Goal: Task Accomplishment & Management: Manage account settings

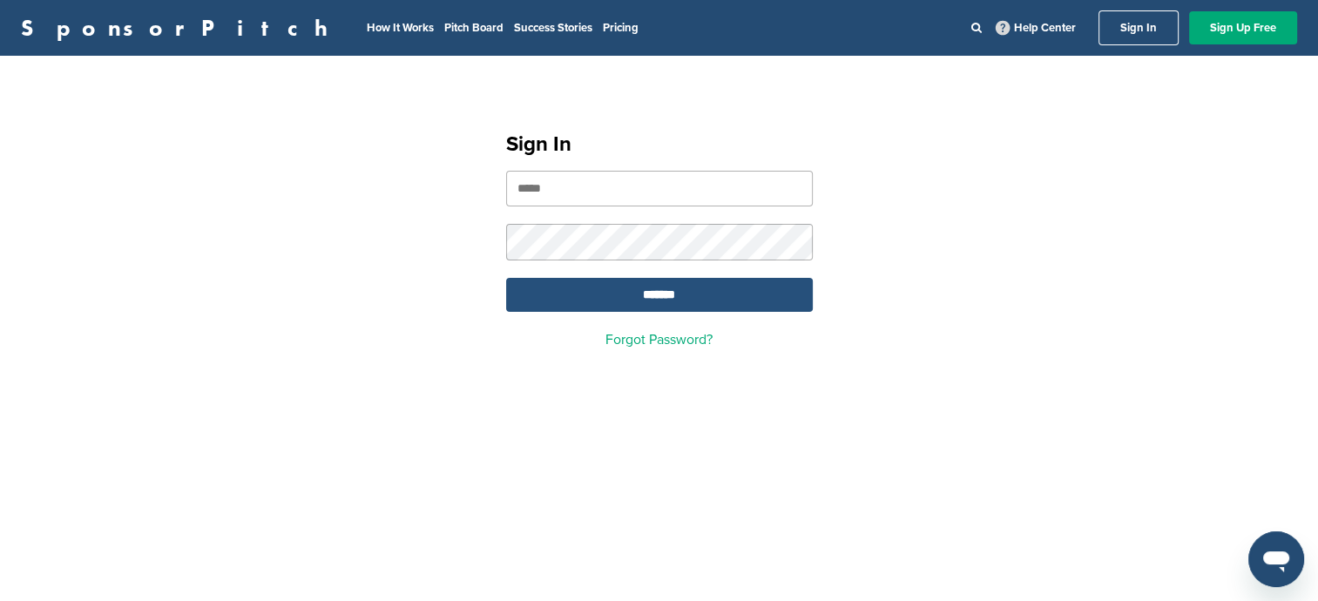
type input "**********"
click at [610, 297] on input "*******" at bounding box center [659, 295] width 307 height 34
click at [673, 295] on input "*******" at bounding box center [659, 295] width 307 height 34
click at [696, 307] on input "*******" at bounding box center [659, 295] width 307 height 34
click at [620, 294] on input "*******" at bounding box center [659, 295] width 307 height 34
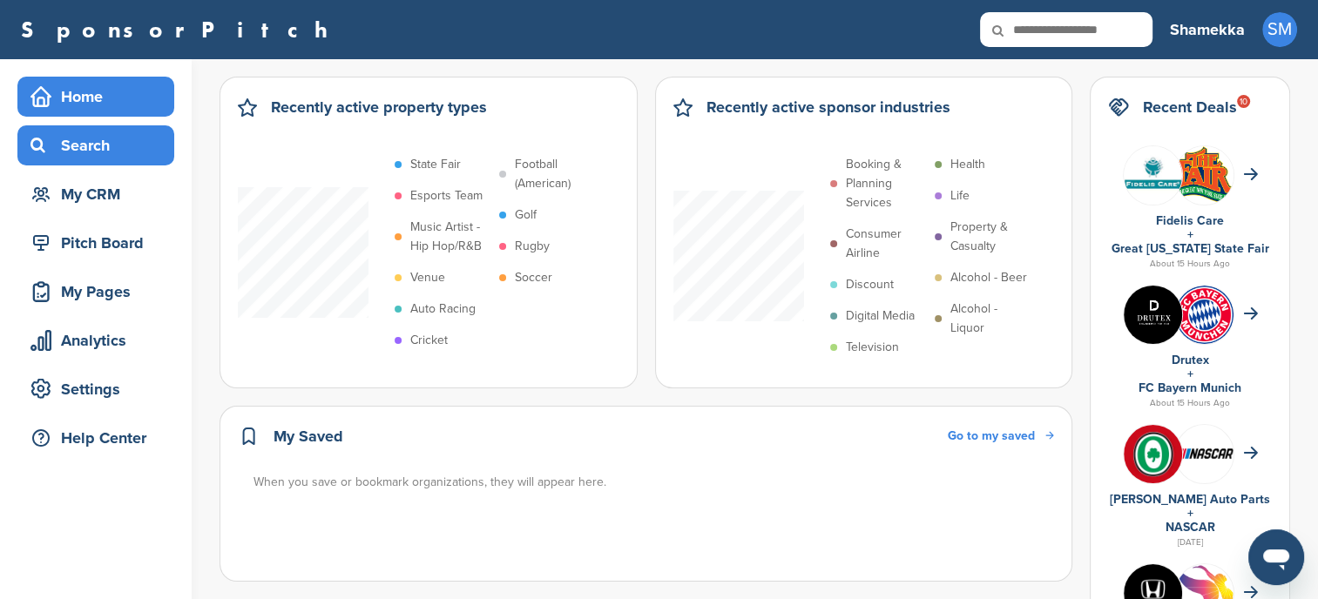
click at [84, 161] on div "Search" at bounding box center [95, 145] width 157 height 40
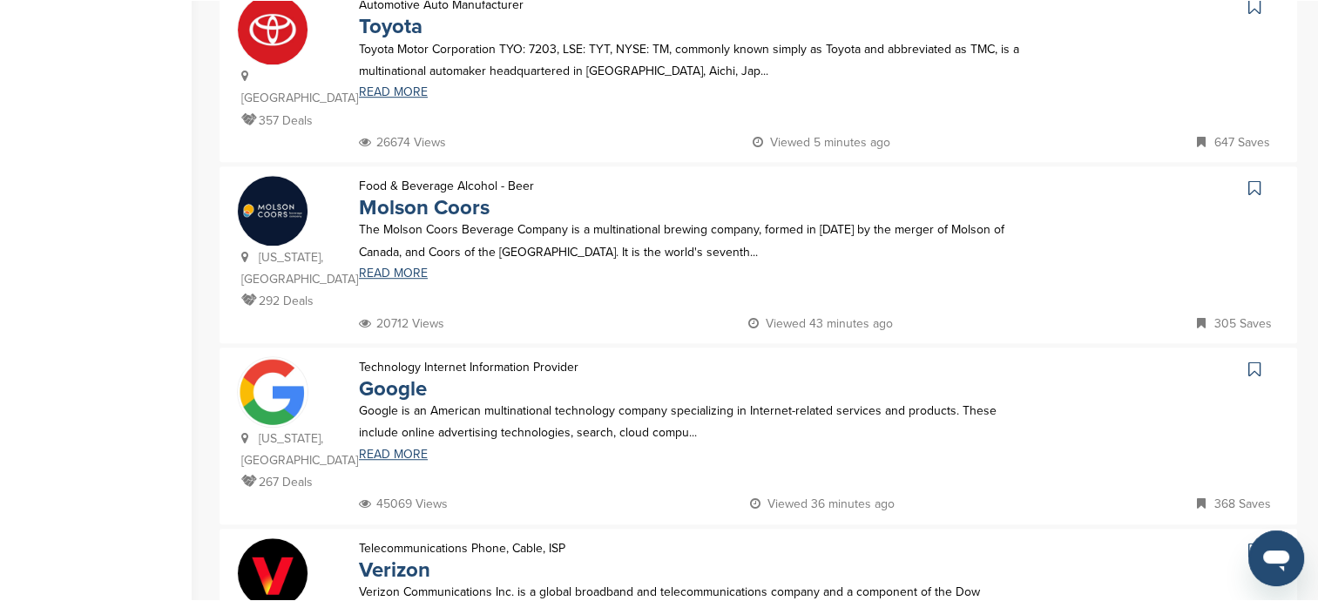
scroll to position [1115, 0]
click at [434, 193] on link "Molson Coors" at bounding box center [424, 205] width 131 height 25
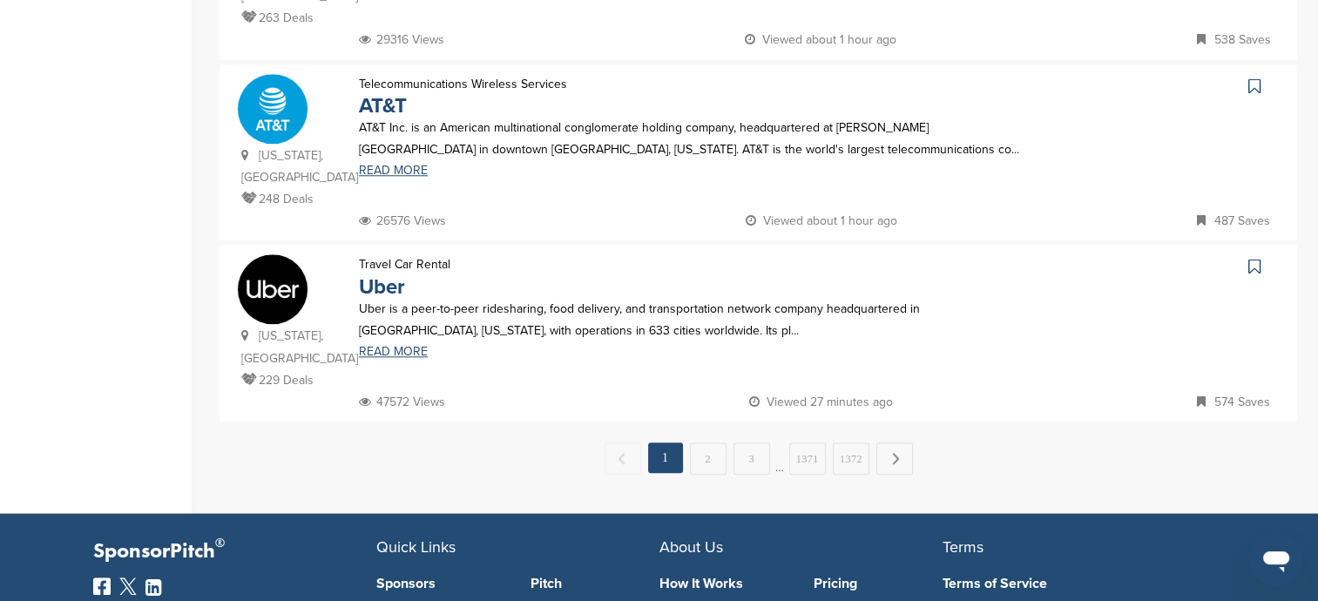
scroll to position [1759, 0]
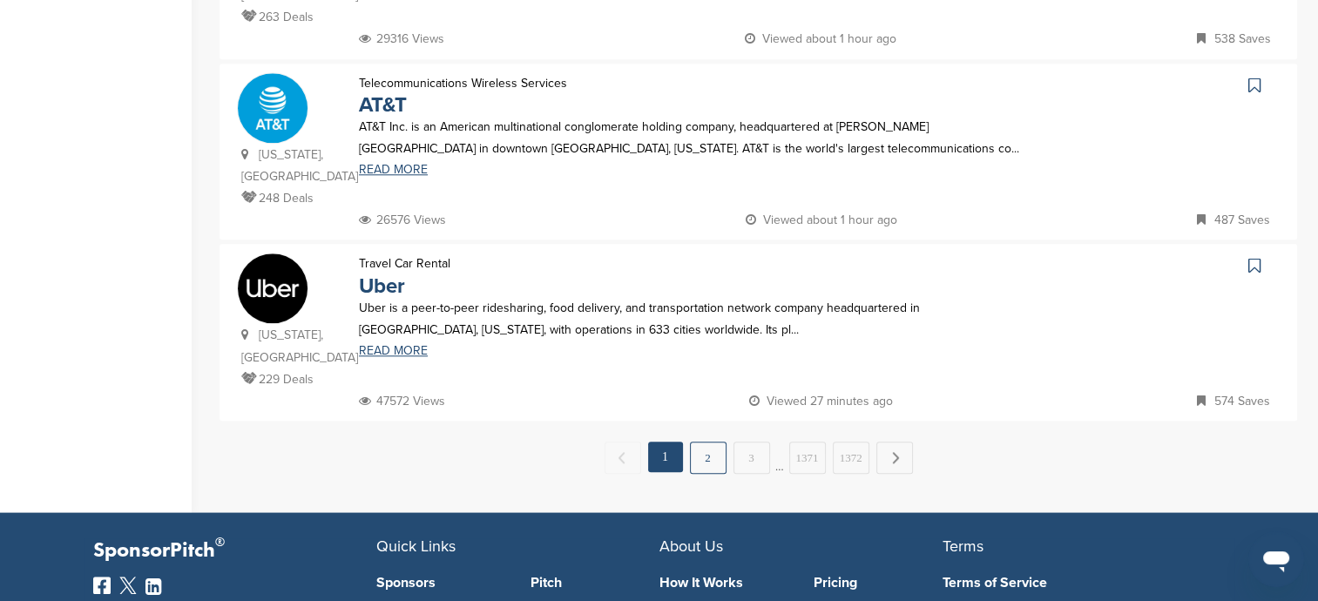
click at [707, 442] on link "2" at bounding box center [708, 458] width 37 height 32
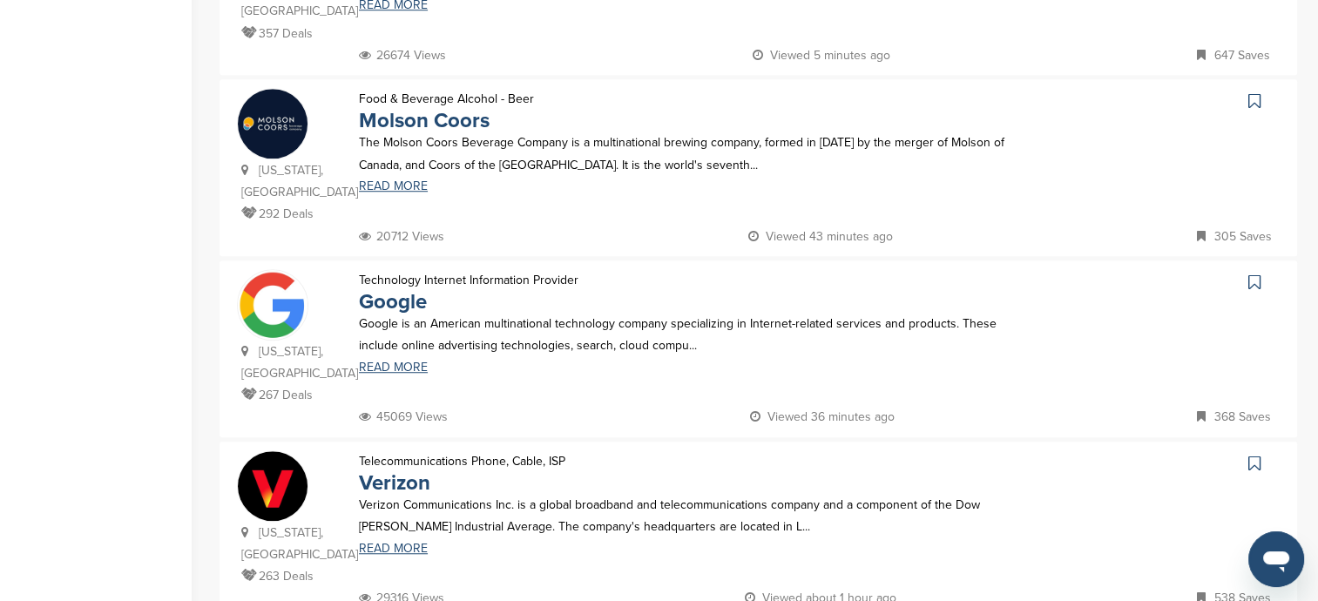
scroll to position [1231, 0]
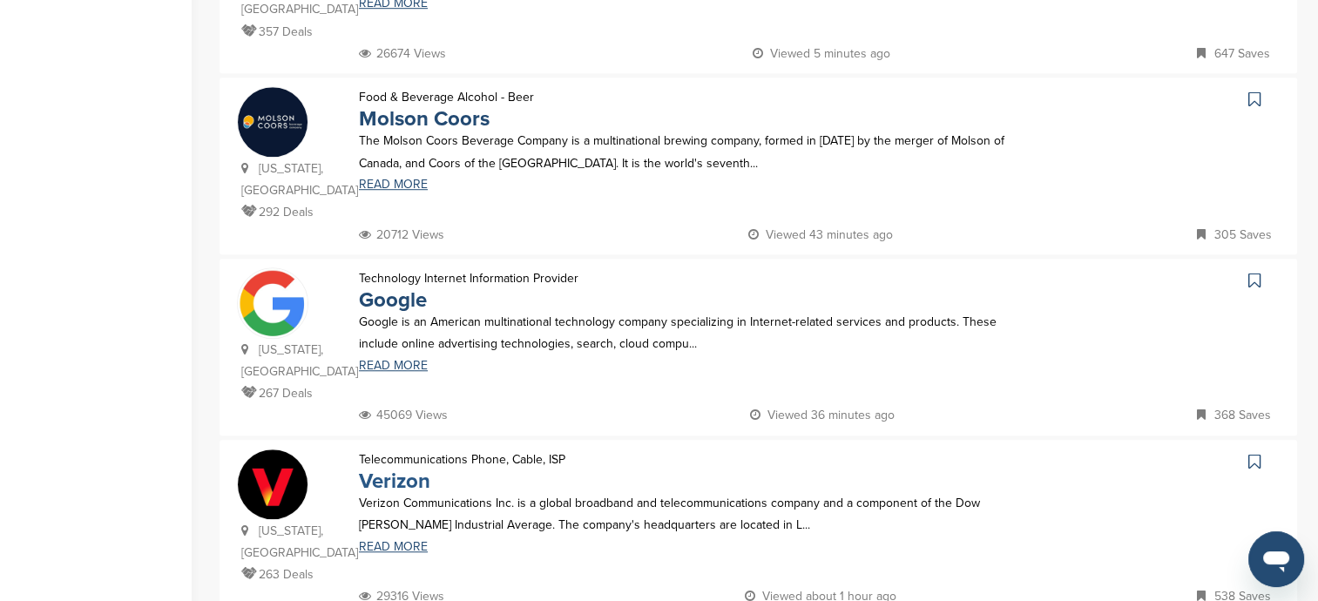
click at [403, 469] on link "Verizon" at bounding box center [394, 481] width 71 height 25
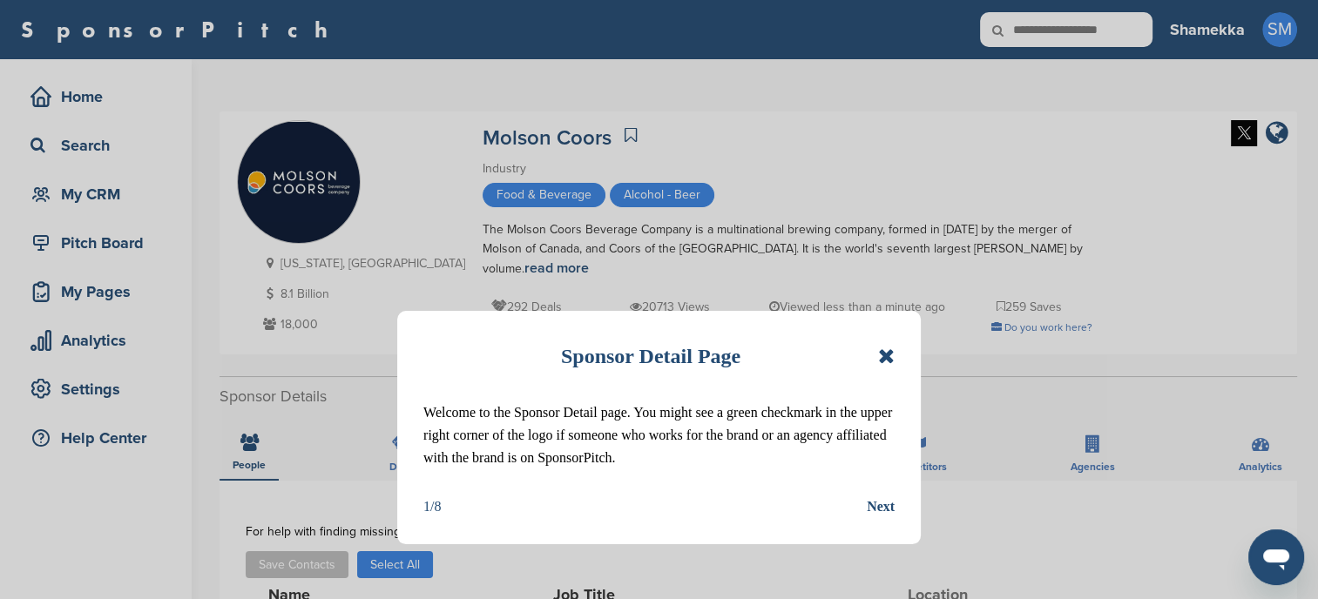
click at [890, 353] on icon at bounding box center [886, 356] width 17 height 21
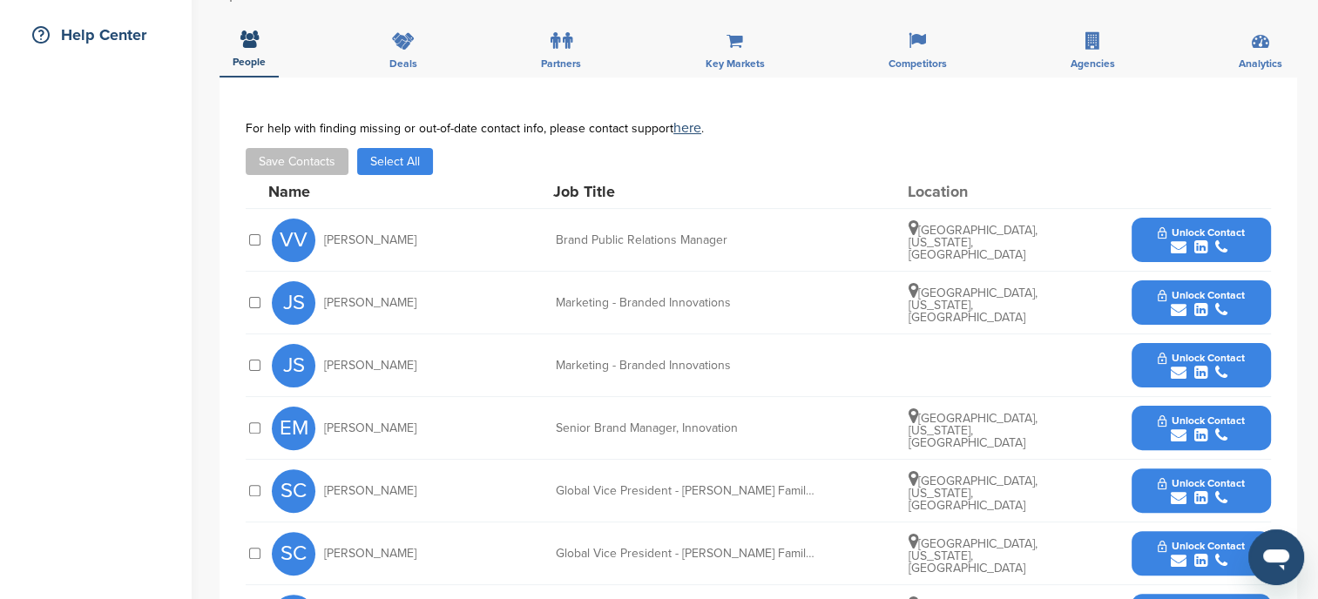
scroll to position [401, 0]
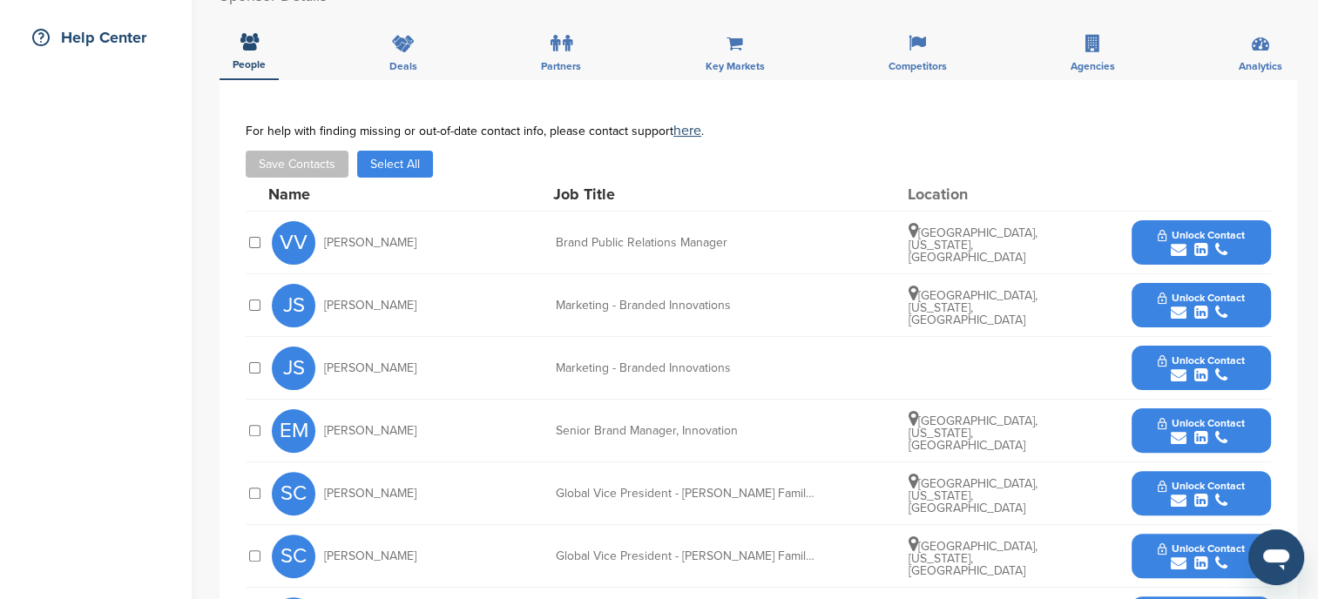
click at [1178, 229] on span "Unlock Contact" at bounding box center [1201, 235] width 86 height 12
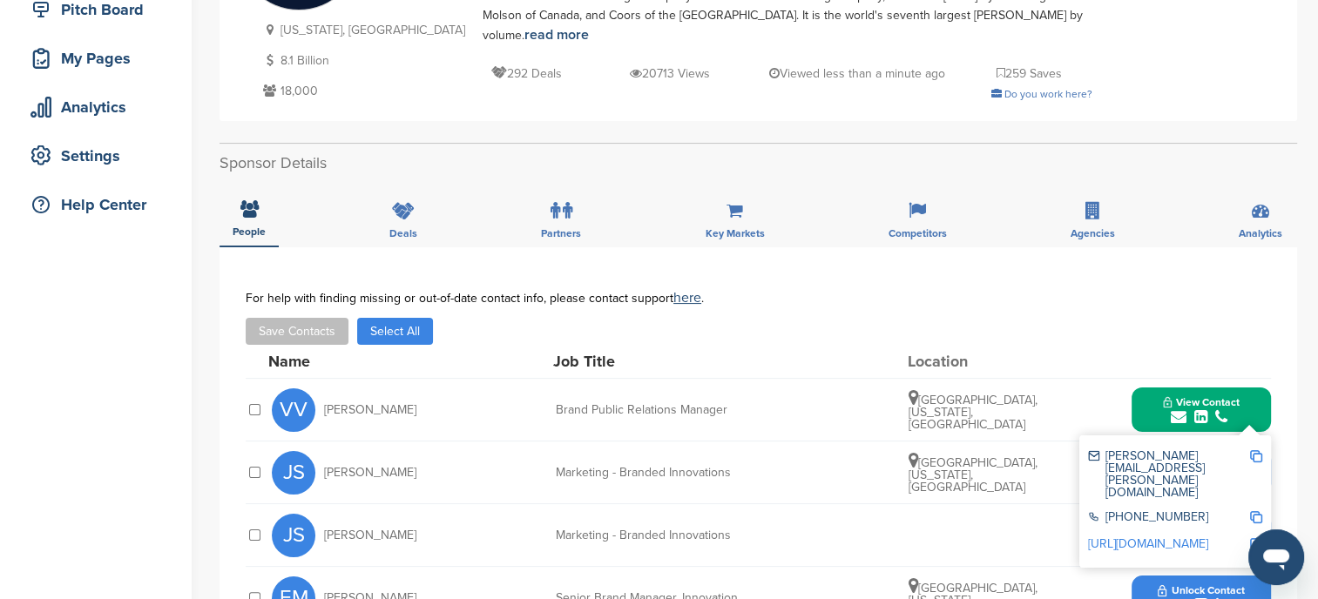
scroll to position [0, 0]
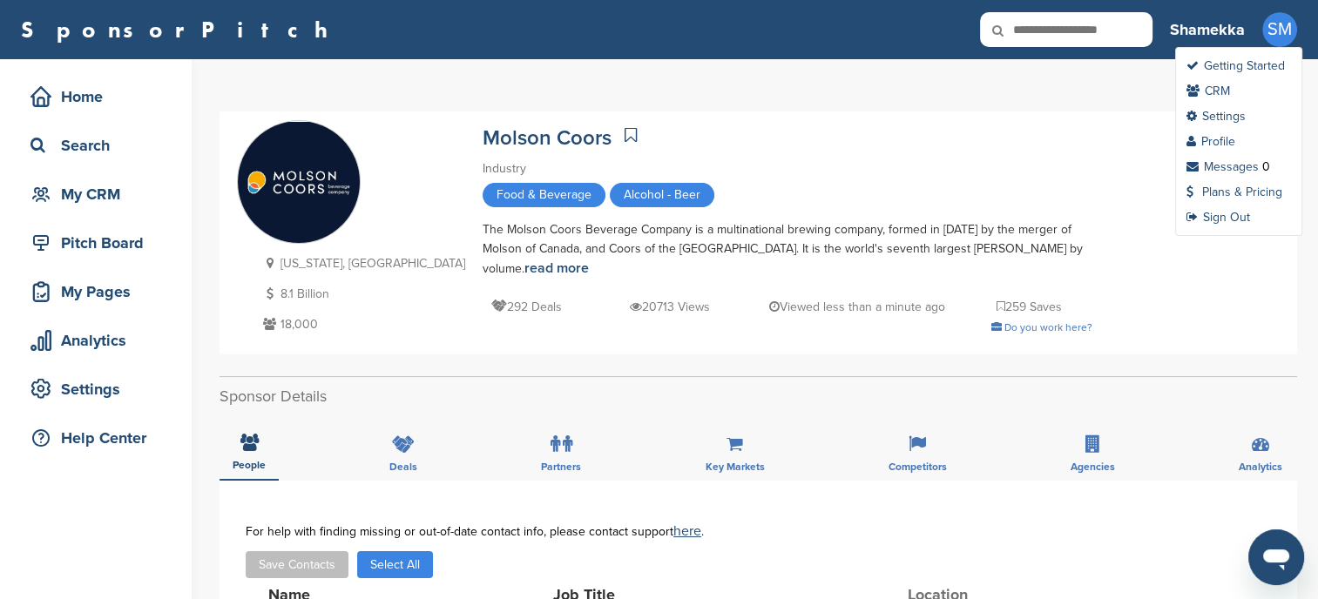
click at [1279, 25] on span "SM" at bounding box center [1279, 29] width 35 height 35
click at [1225, 218] on link "Sign Out" at bounding box center [1218, 217] width 64 height 15
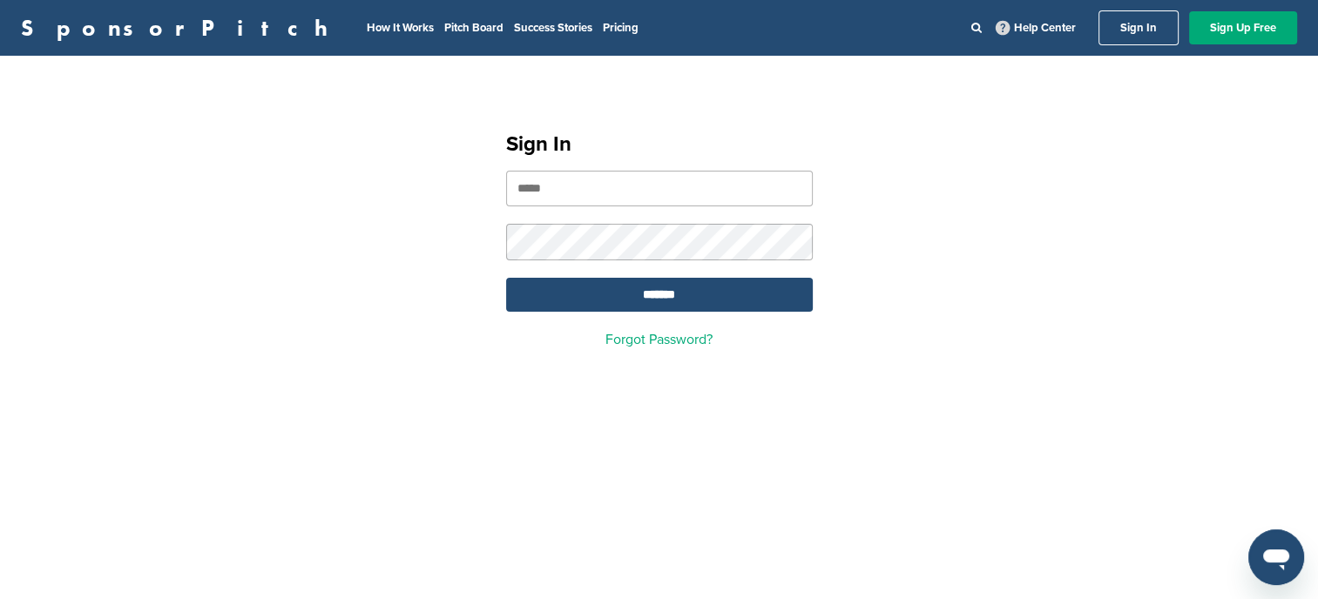
type input "**********"
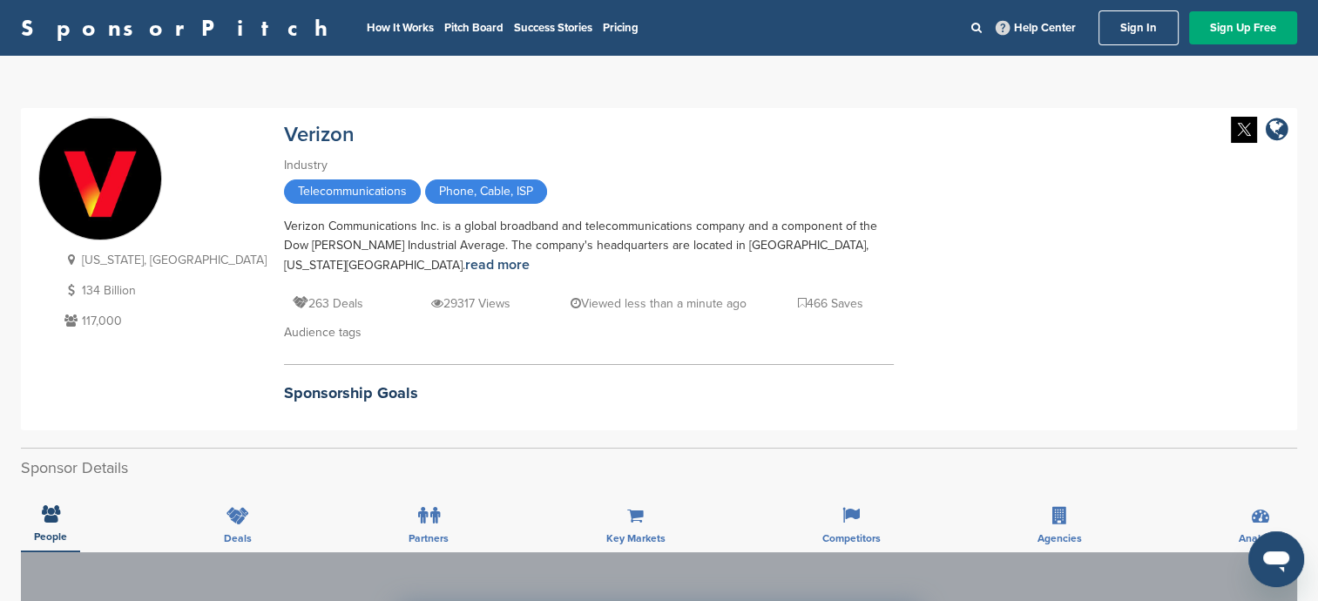
click at [1115, 44] on link "Sign In" at bounding box center [1138, 27] width 80 height 35
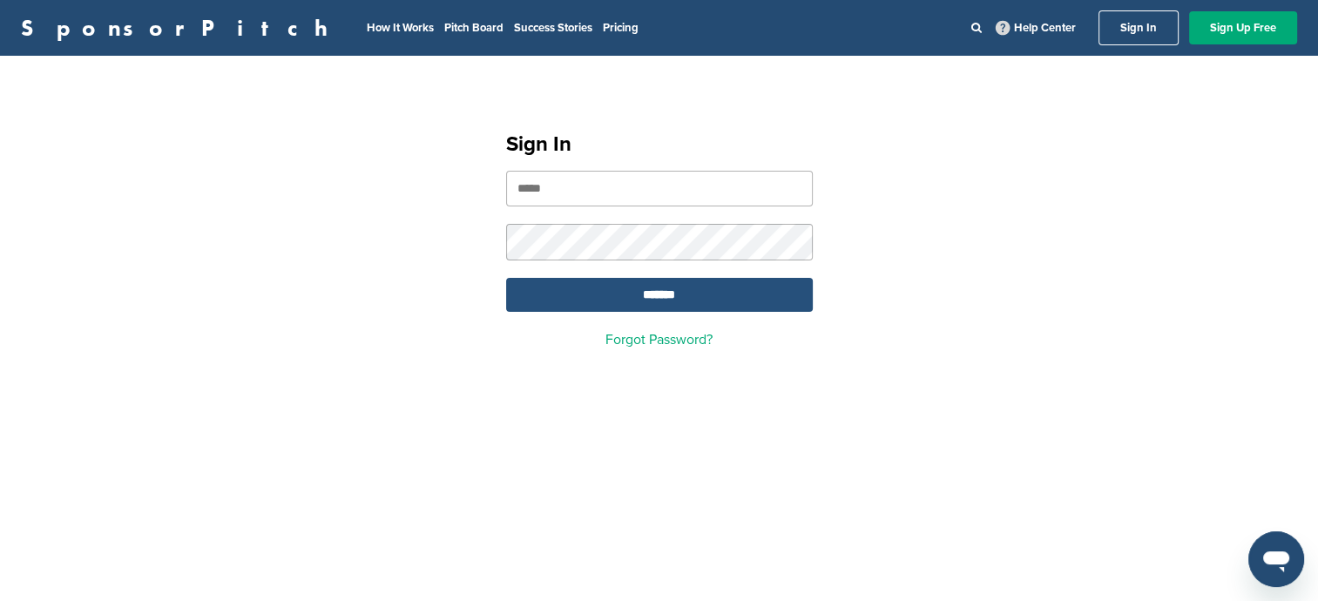
type input "**********"
click at [723, 307] on input "*******" at bounding box center [659, 295] width 307 height 34
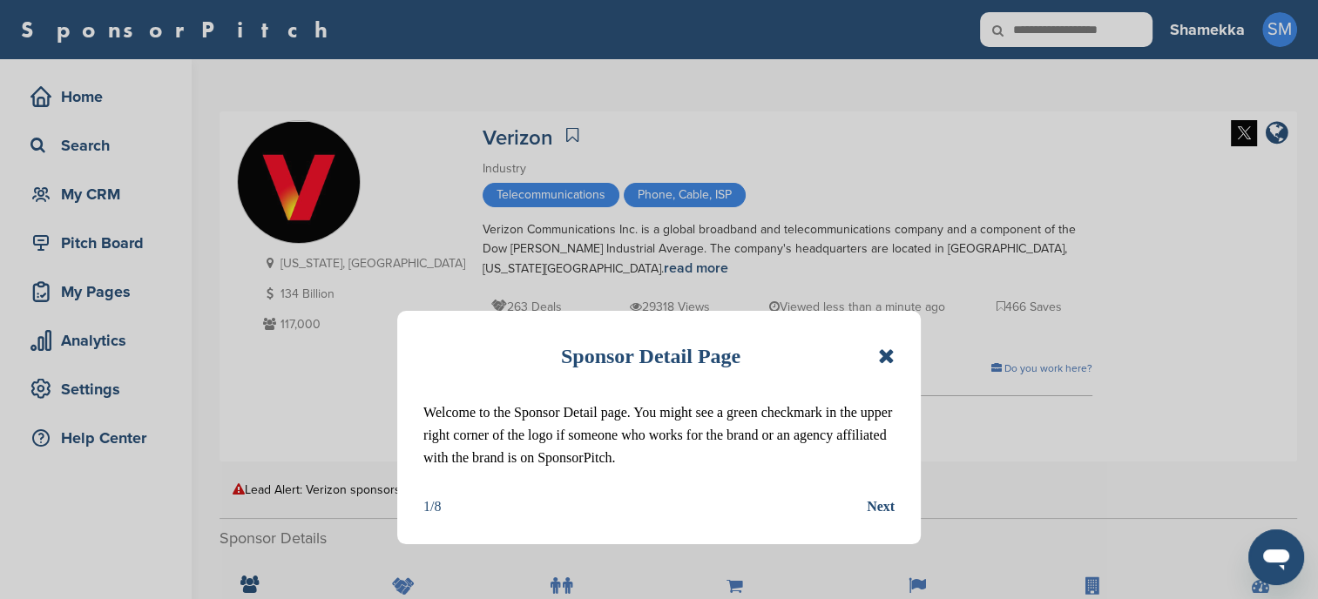
click at [883, 359] on icon at bounding box center [886, 356] width 17 height 21
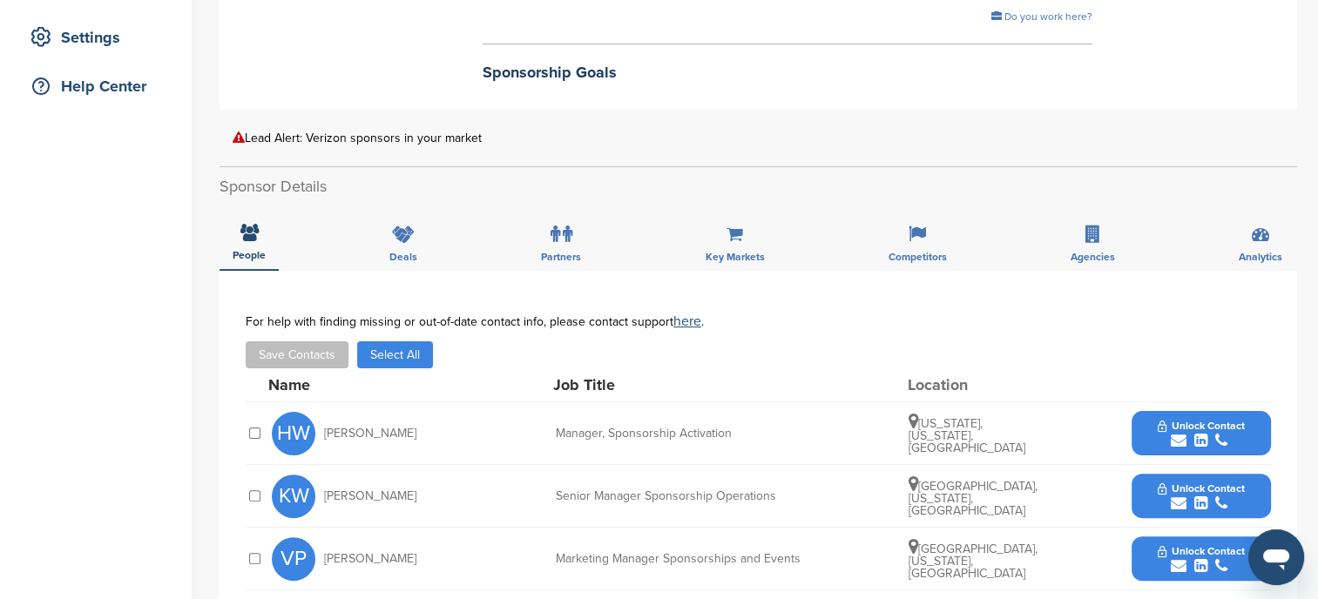
scroll to position [571, 0]
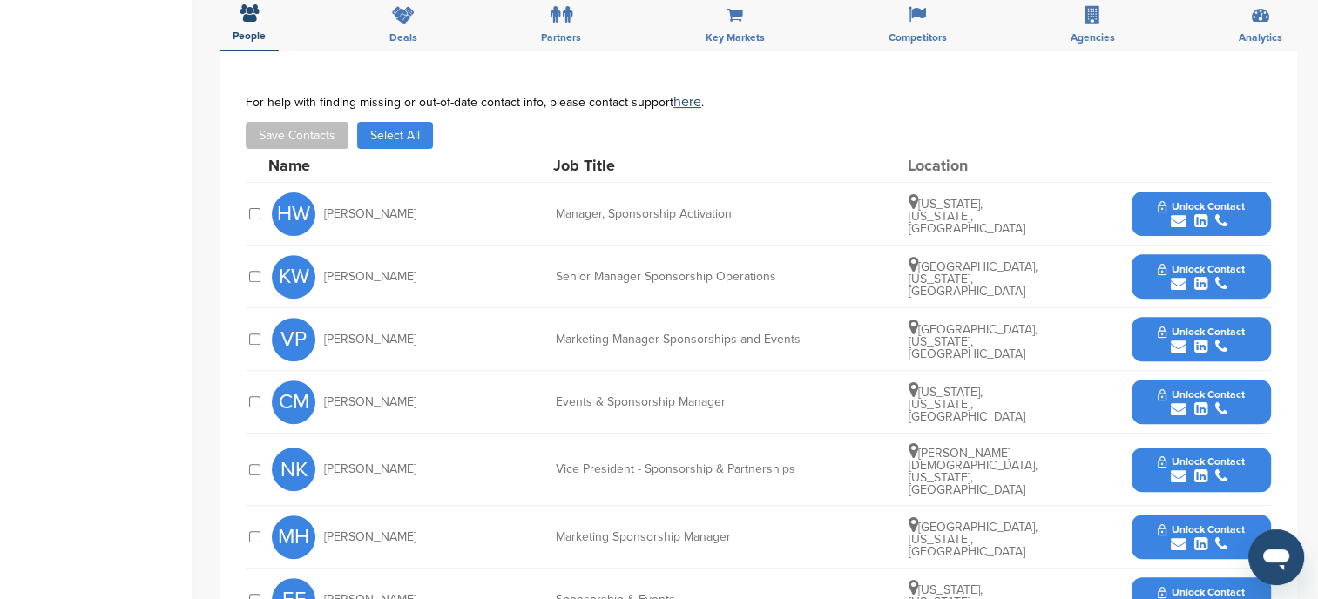
click at [1196, 204] on span "Unlock Contact" at bounding box center [1201, 206] width 86 height 12
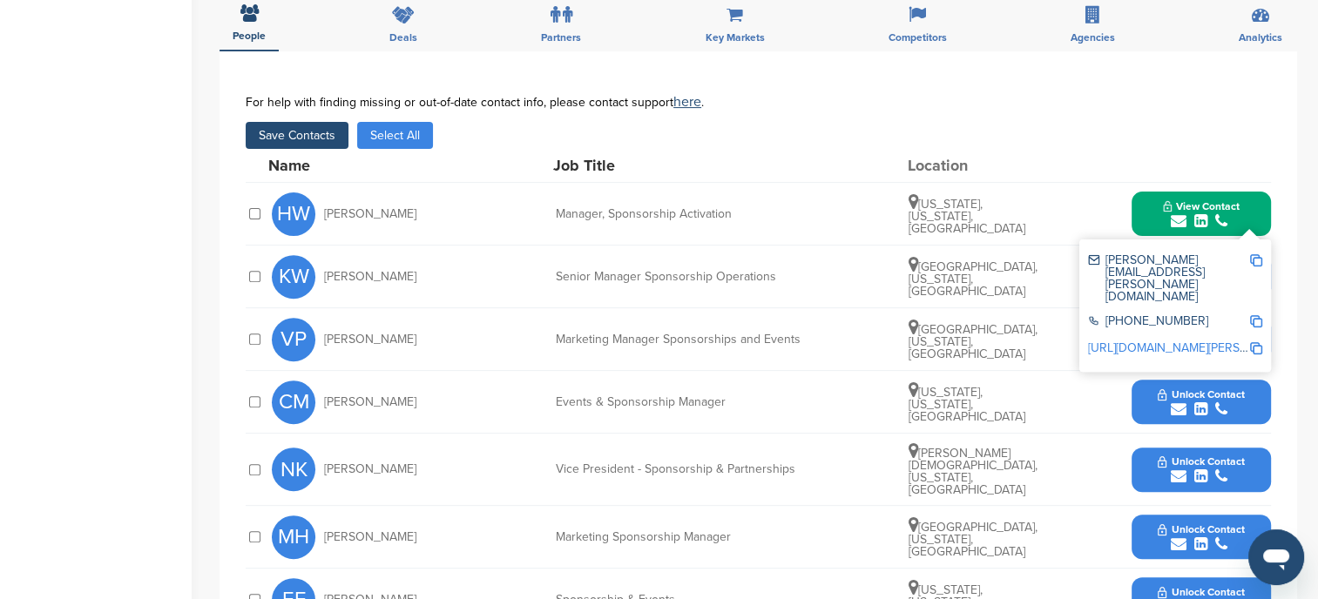
click at [323, 128] on button "Save Contacts" at bounding box center [297, 135] width 103 height 27
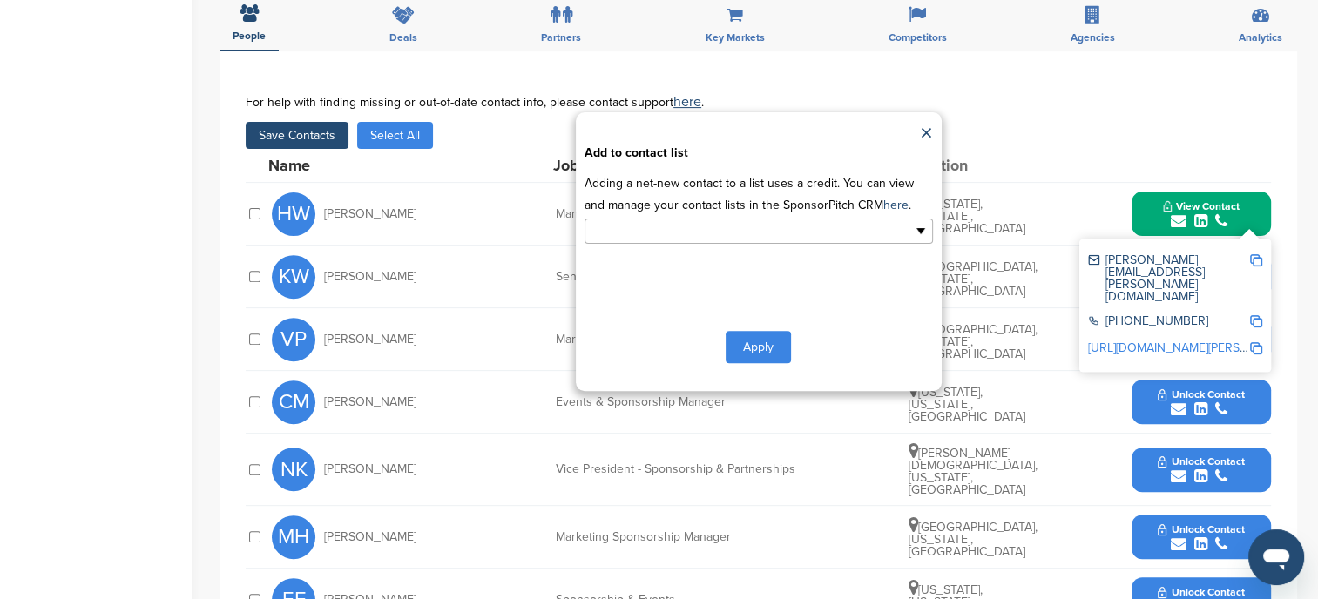
click at [855, 236] on ul at bounding box center [758, 231] width 348 height 25
click at [767, 269] on li "Default List" at bounding box center [758, 259] width 347 height 30
click at [766, 345] on button "Apply" at bounding box center [758, 350] width 65 height 32
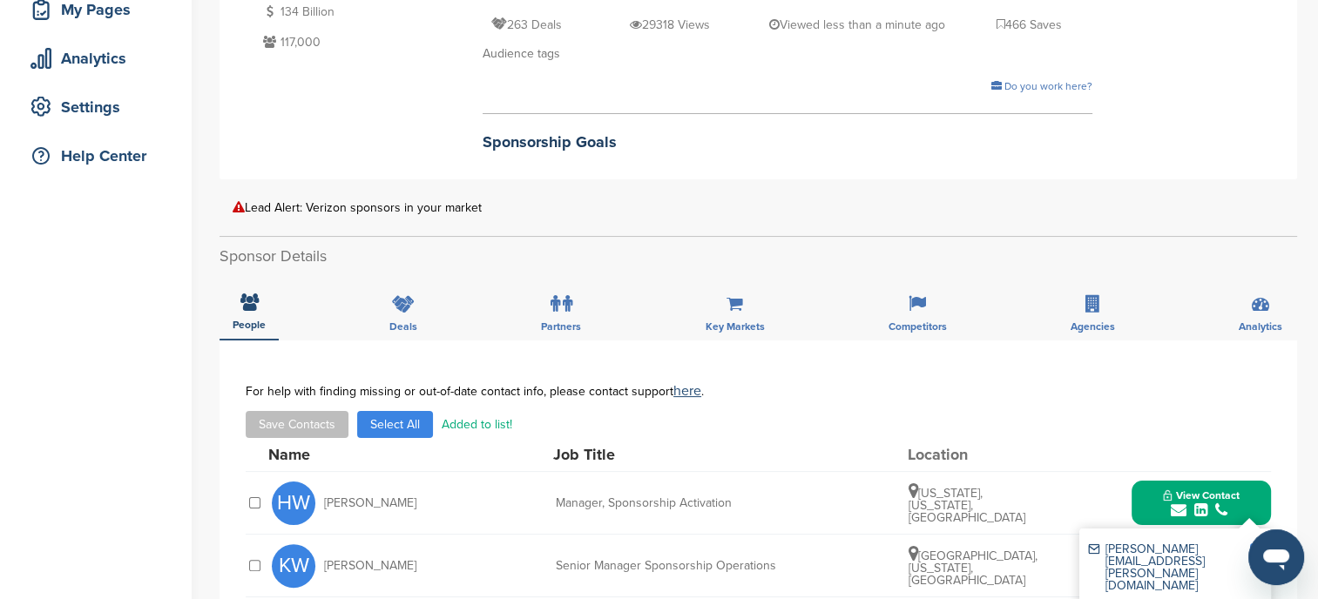
scroll to position [0, 0]
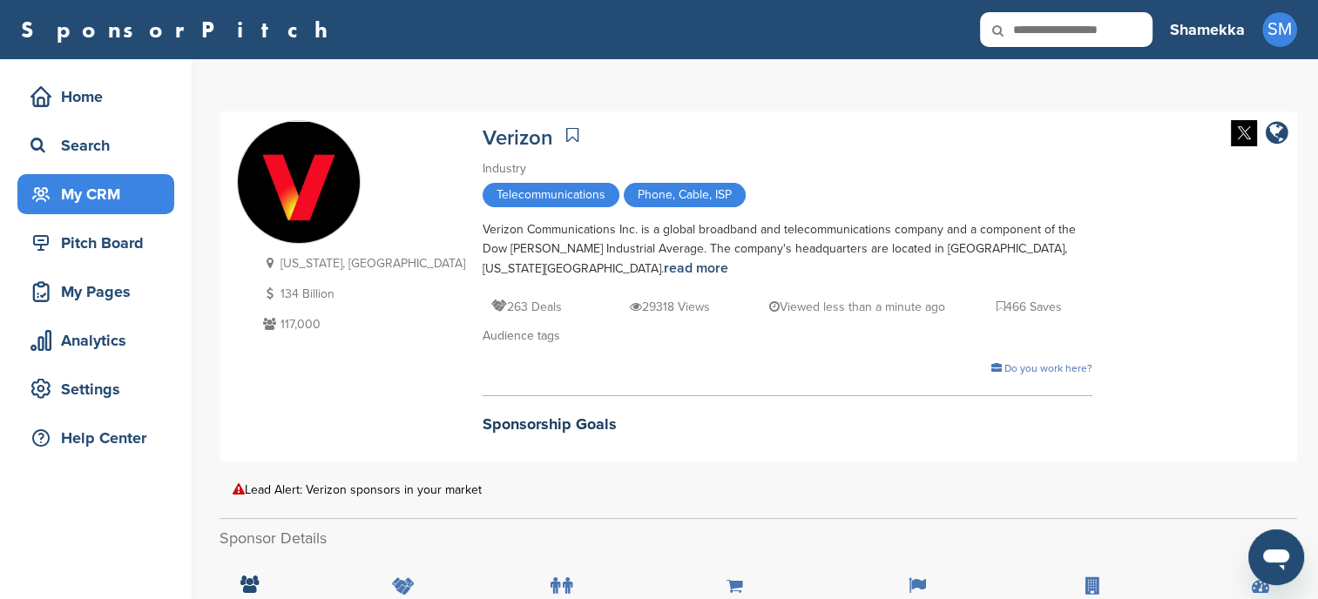
click at [57, 186] on div "My CRM" at bounding box center [100, 194] width 148 height 31
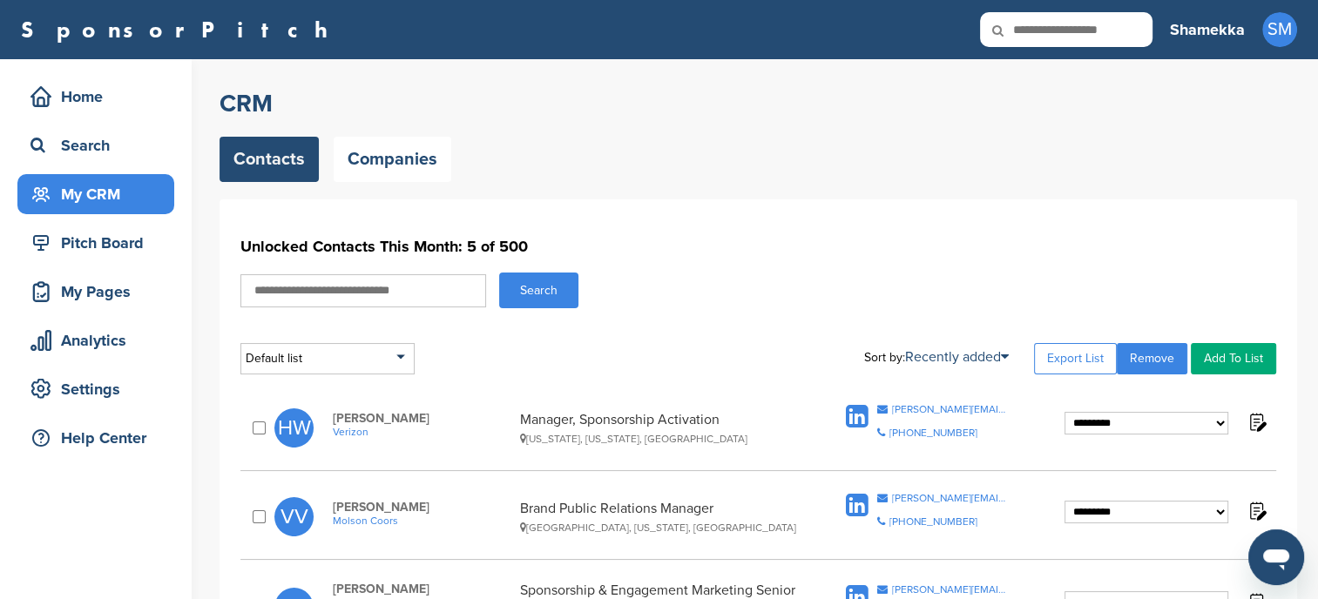
click at [1218, 423] on select "**********" at bounding box center [1146, 424] width 164 height 24
click at [1261, 425] on img at bounding box center [1256, 422] width 22 height 22
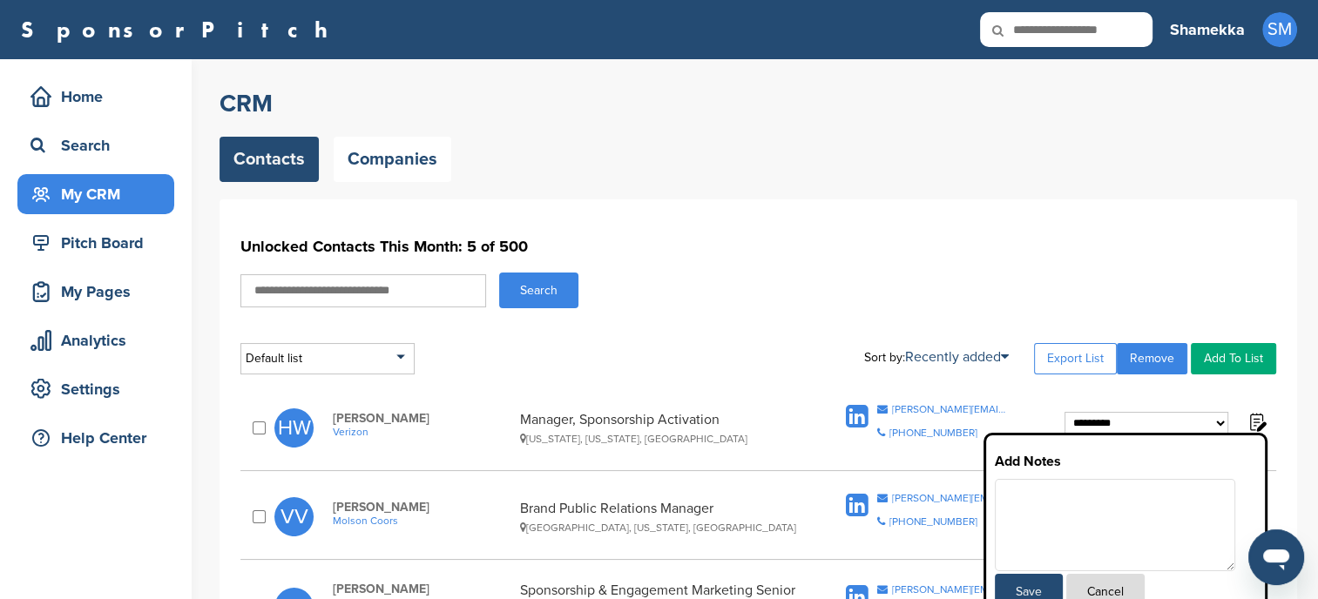
click at [1166, 251] on h1 "Unlocked Contacts This Month: 5 of 500" at bounding box center [758, 246] width 1036 height 31
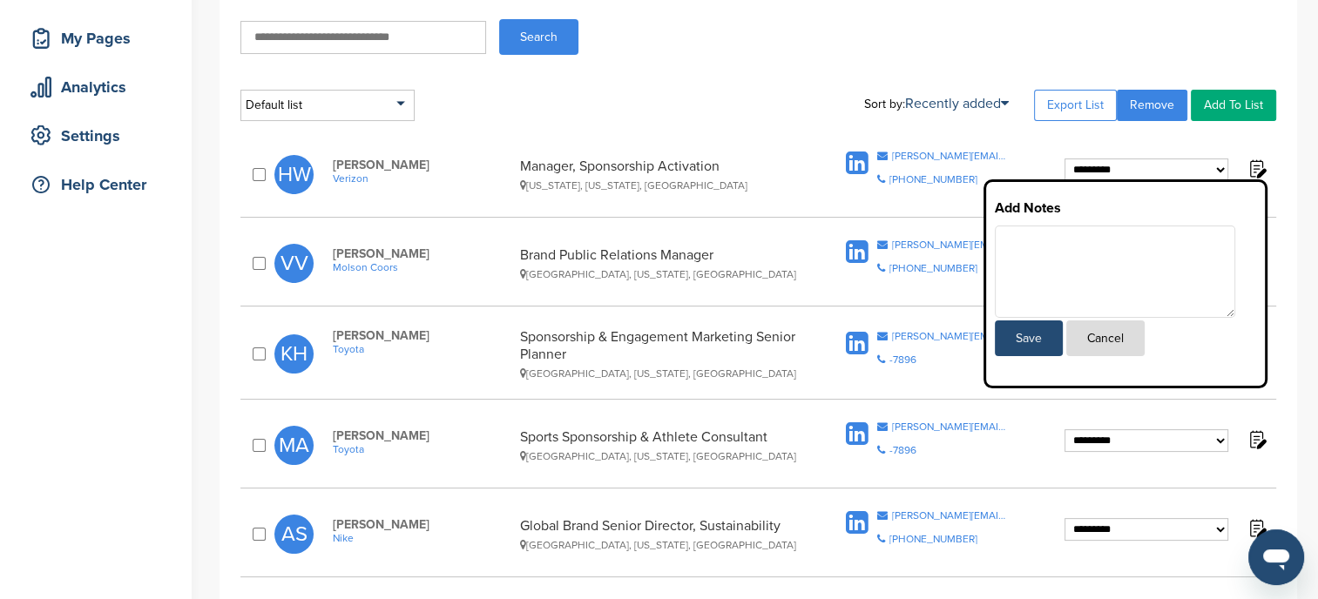
scroll to position [254, 0]
click at [1117, 338] on button "Cancel" at bounding box center [1105, 338] width 78 height 36
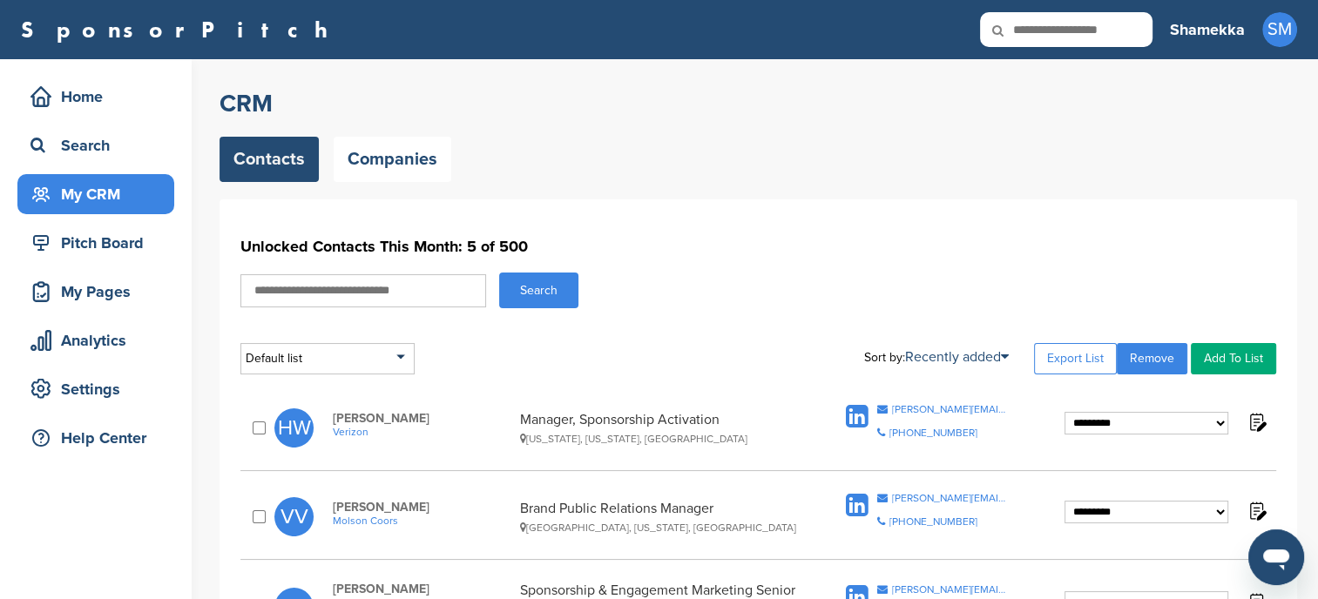
scroll to position [1, 0]
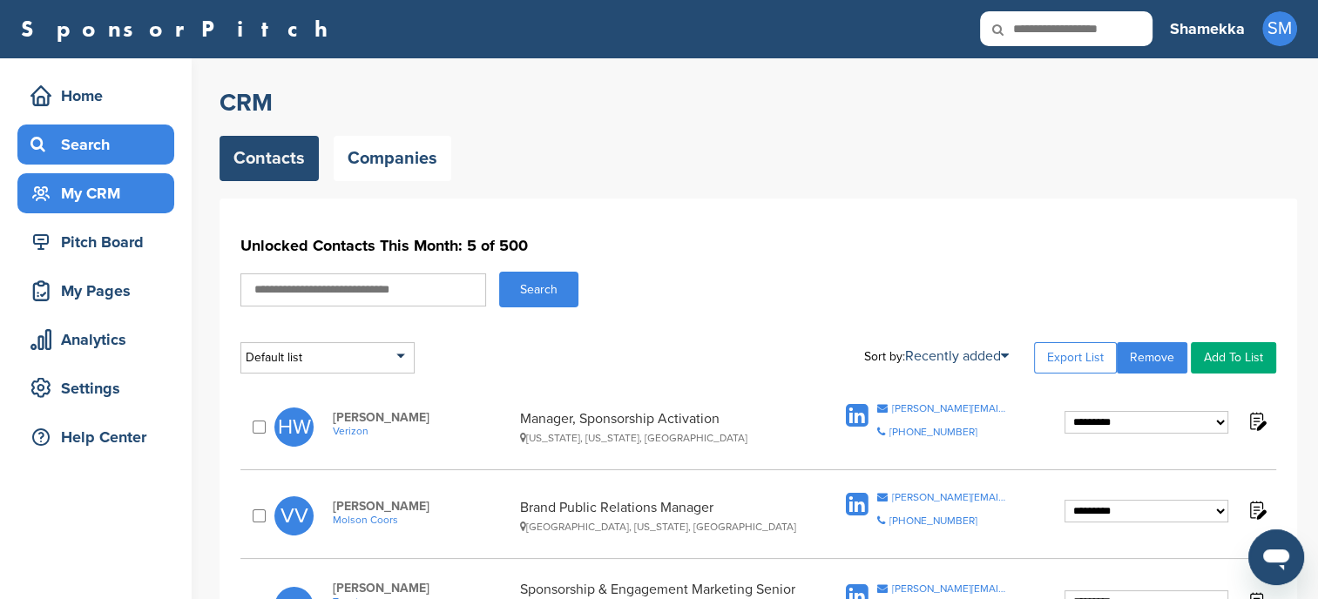
click at [81, 130] on div "Search" at bounding box center [100, 144] width 148 height 31
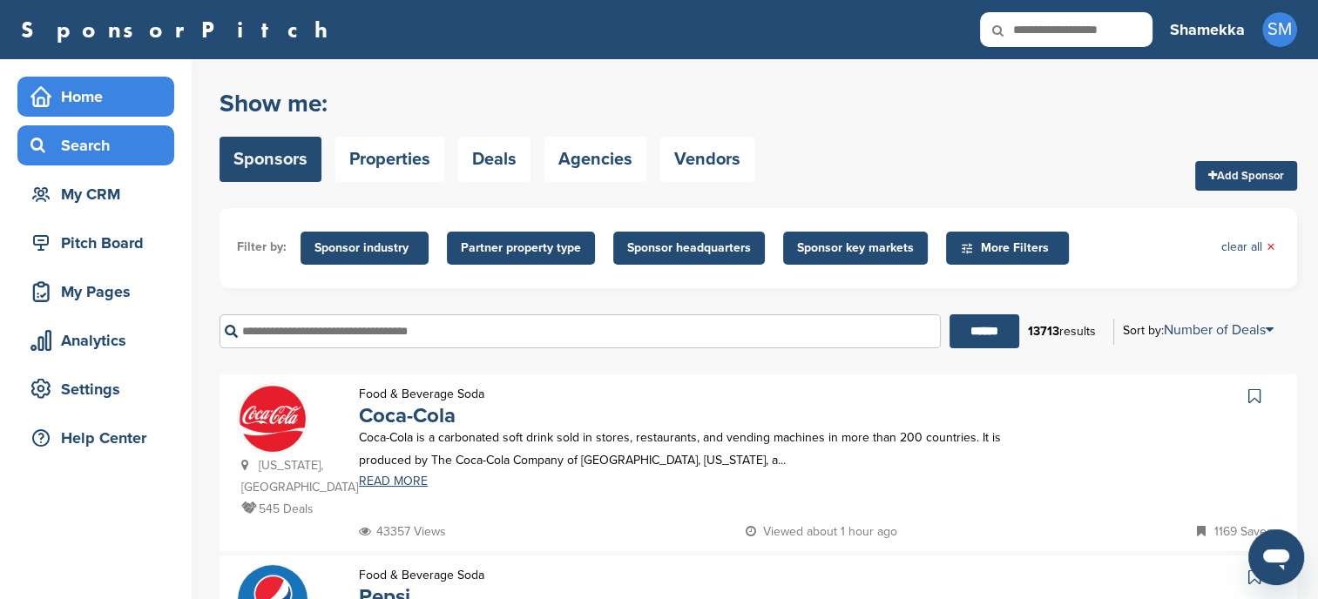
click at [63, 107] on div "Home" at bounding box center [100, 96] width 148 height 31
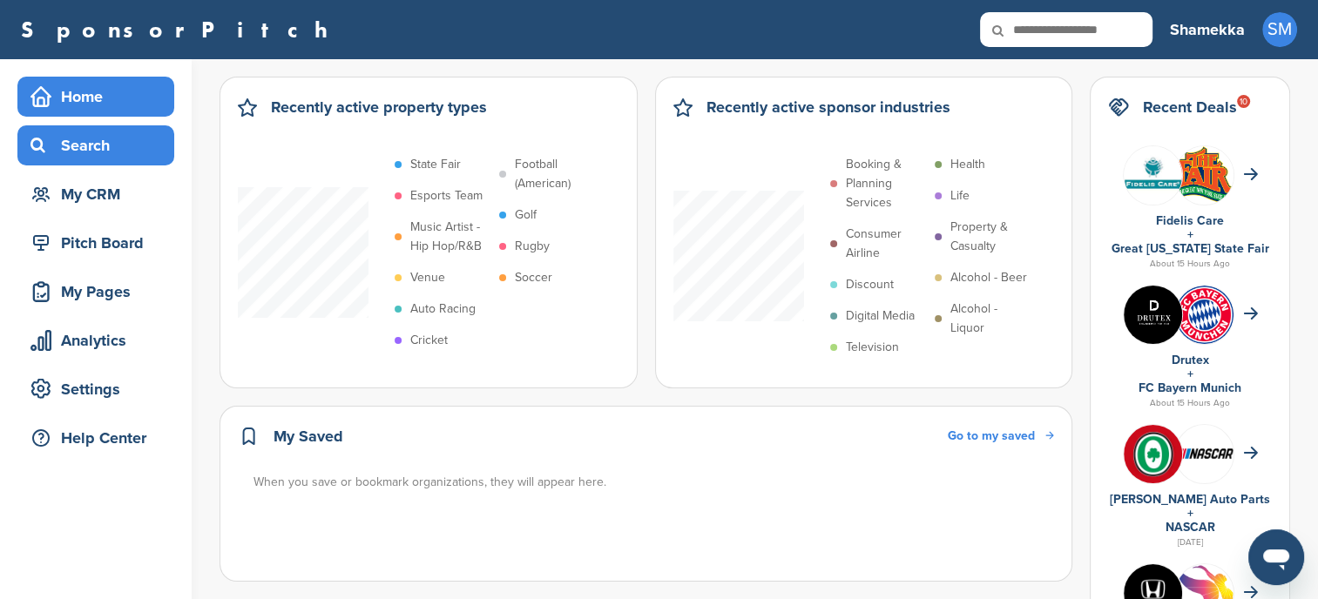
click at [99, 153] on div "Search" at bounding box center [100, 145] width 148 height 31
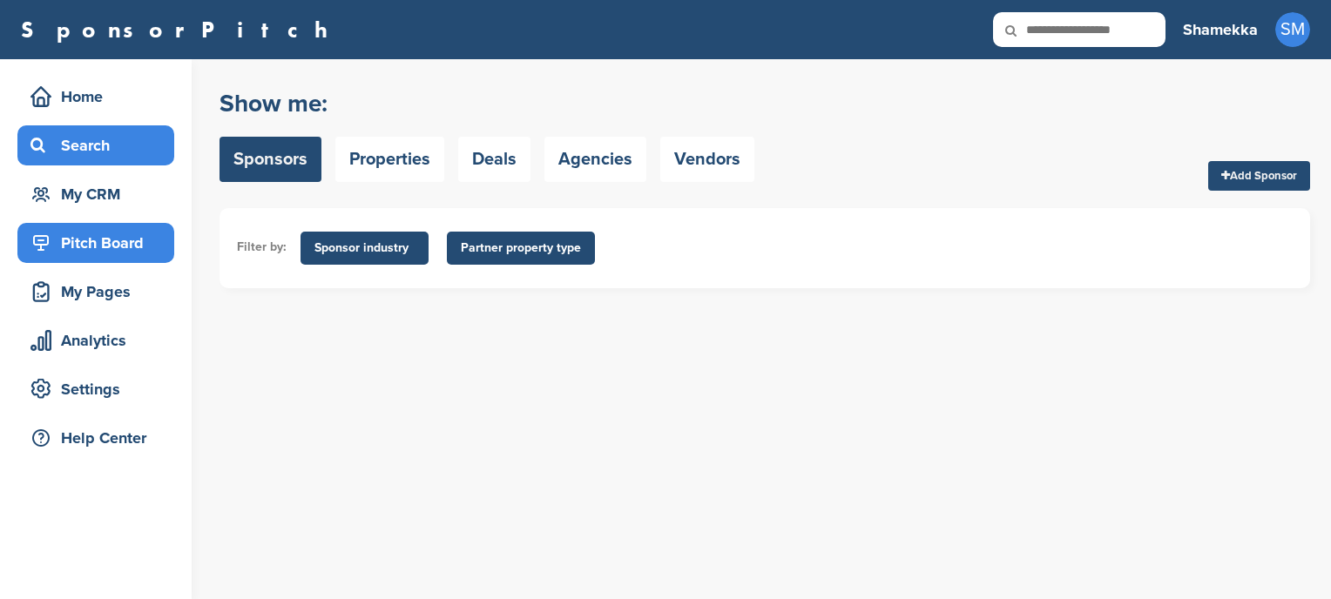
click at [98, 251] on div "Pitch Board" at bounding box center [100, 242] width 148 height 31
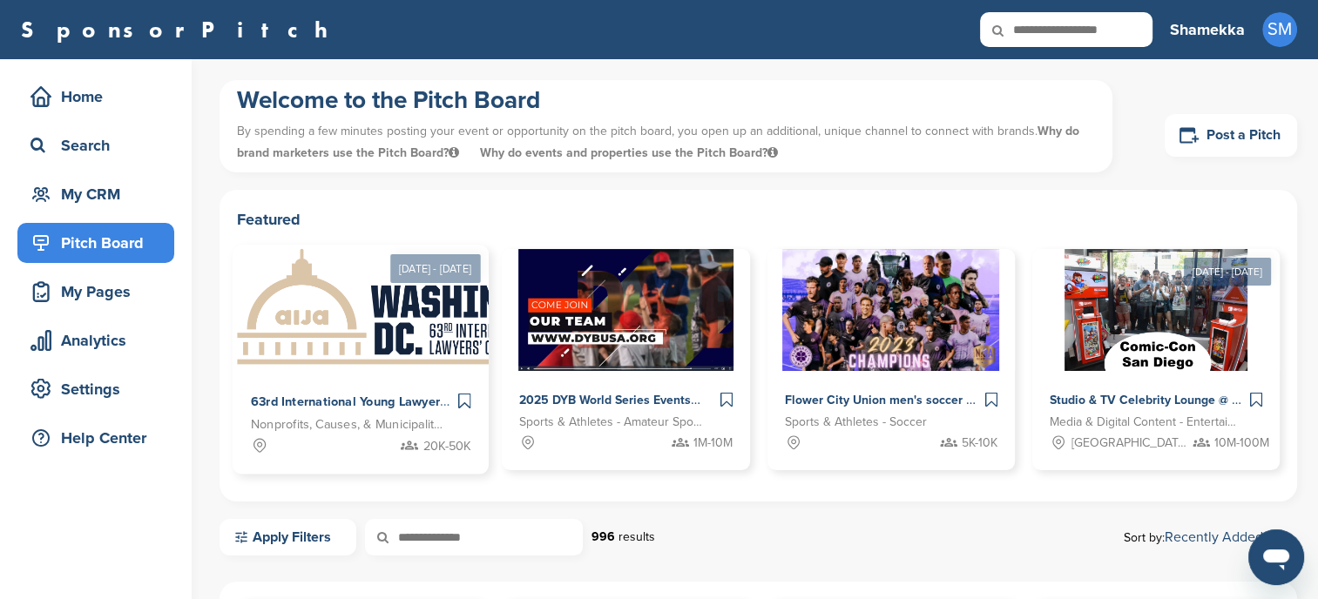
click at [414, 320] on img at bounding box center [412, 309] width 358 height 126
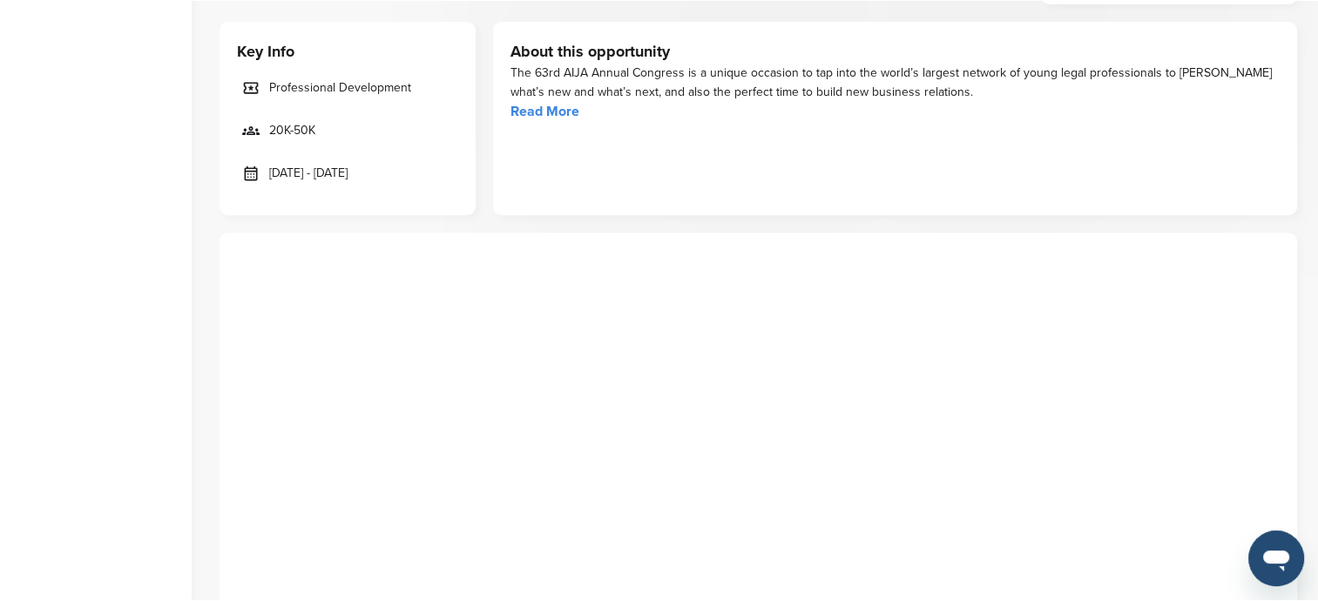
scroll to position [611, 0]
click at [553, 102] on link "Read More" at bounding box center [544, 108] width 69 height 17
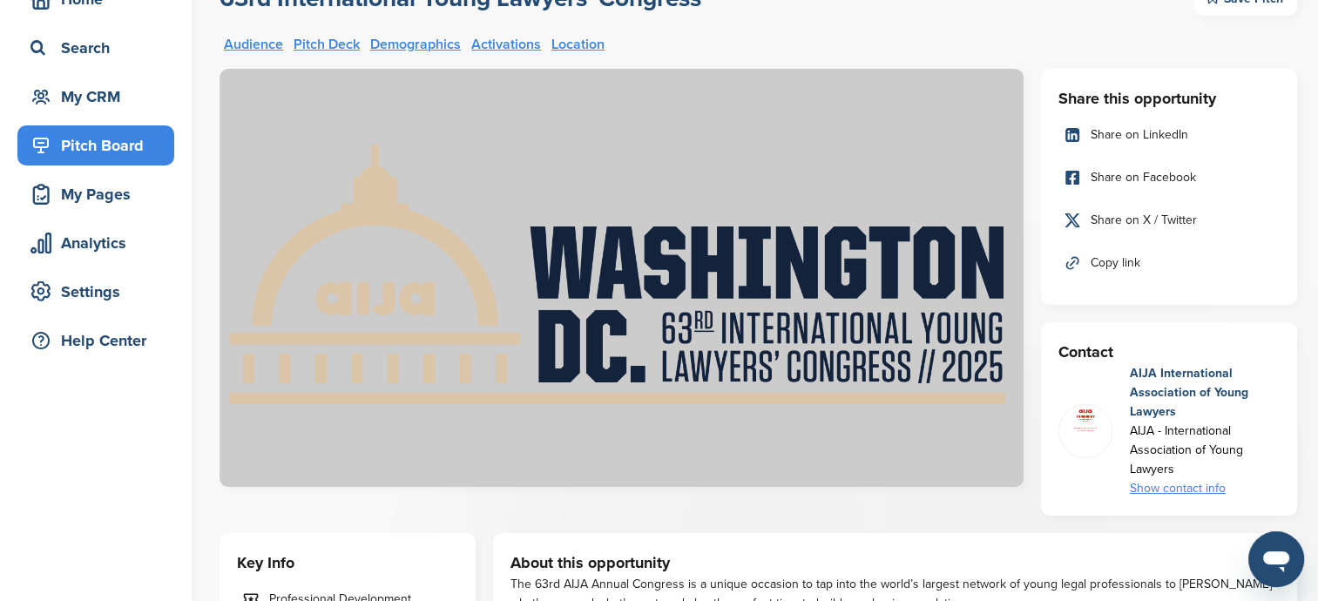
scroll to position [0, 0]
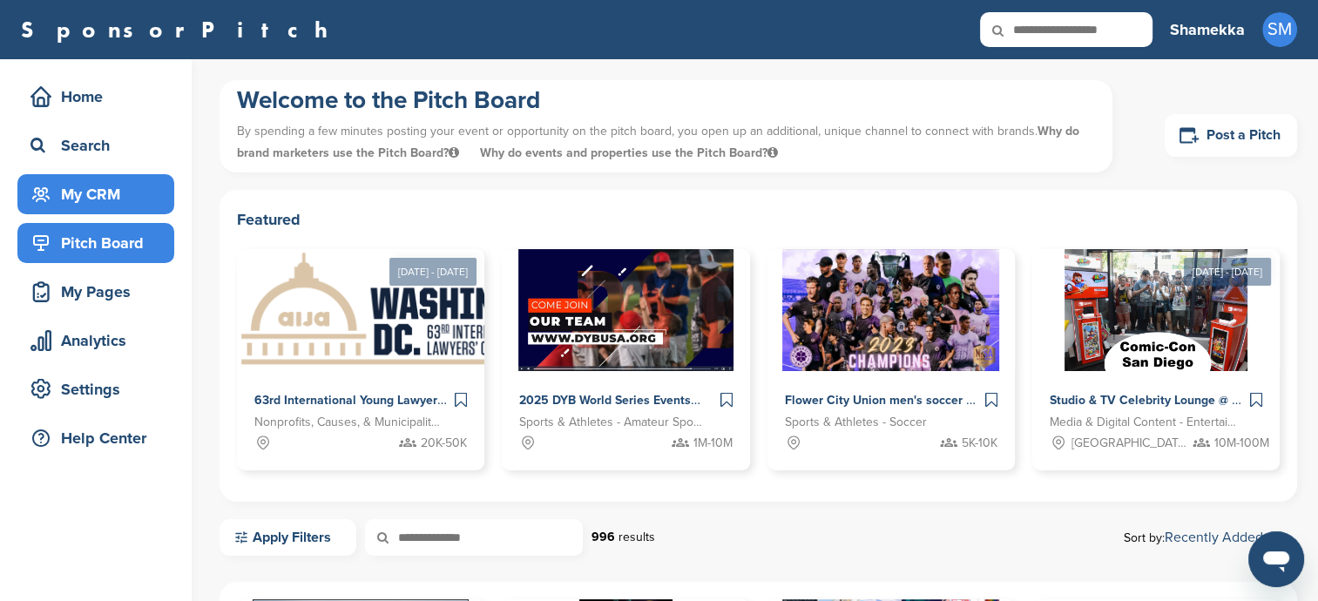
click at [91, 192] on div "My CRM" at bounding box center [100, 194] width 148 height 31
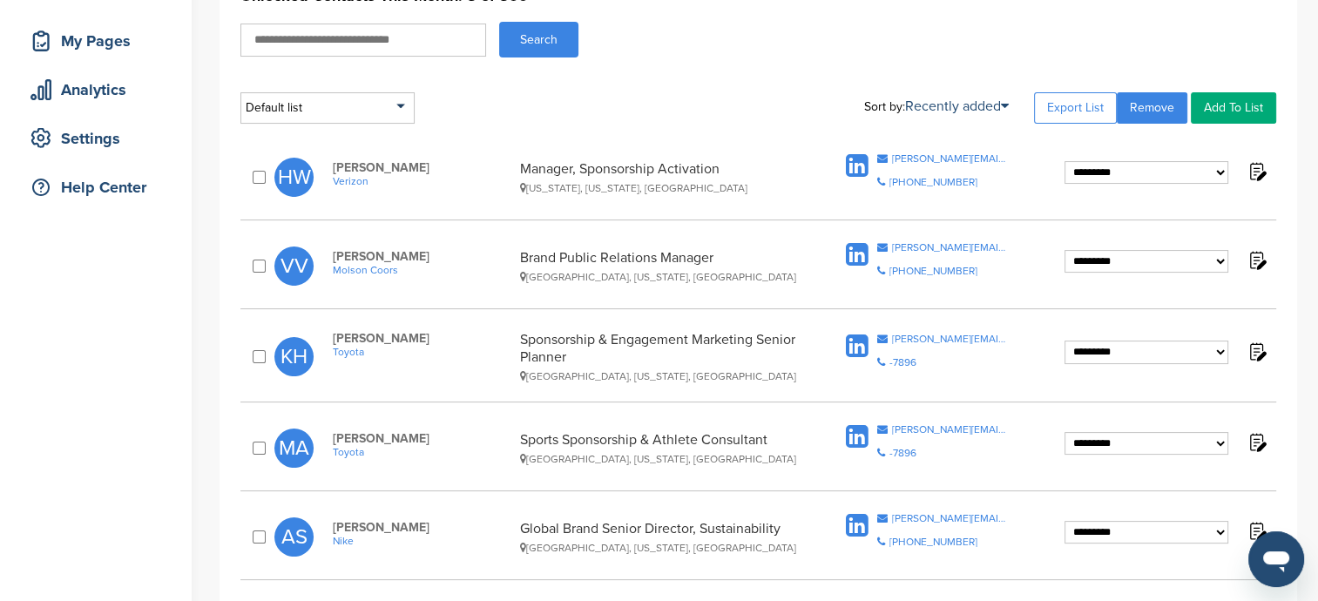
scroll to position [253, 0]
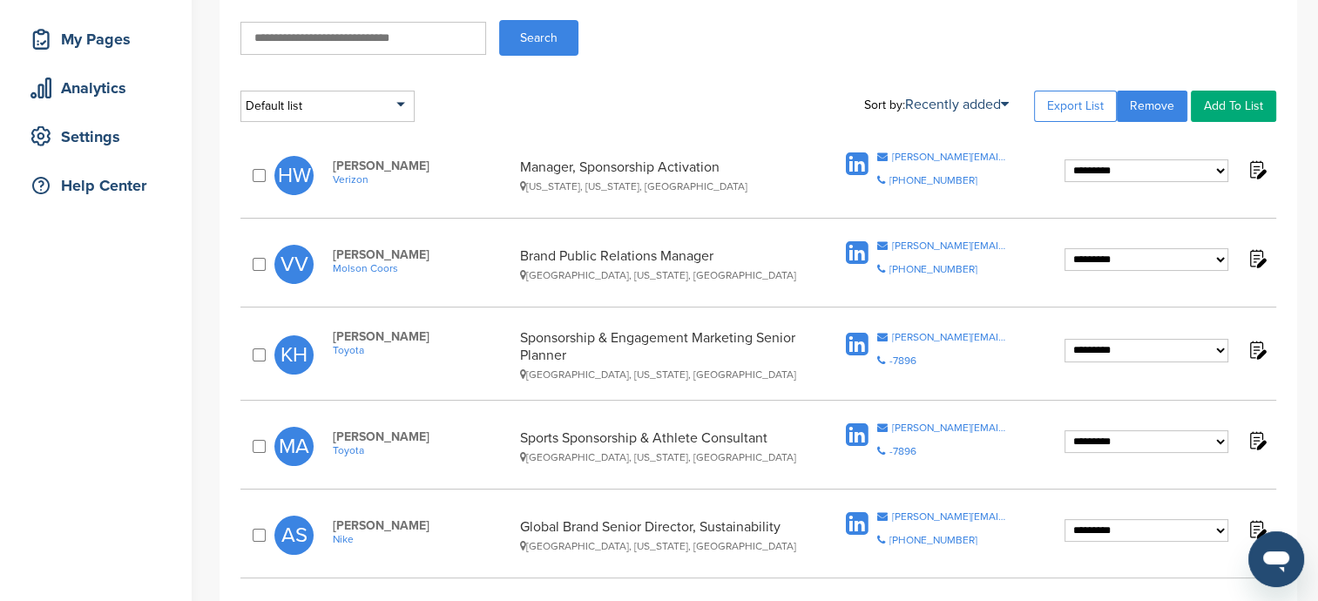
click at [859, 342] on icon at bounding box center [857, 345] width 23 height 26
